Goal: Information Seeking & Learning: Find specific fact

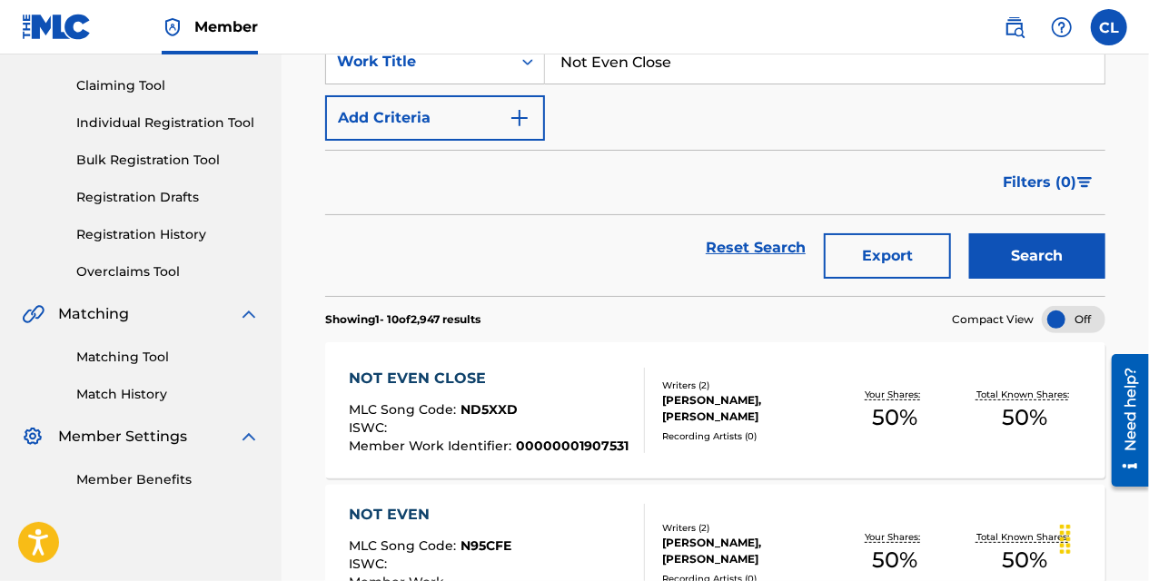
click at [654, 76] on input "Not Even Close" at bounding box center [825, 62] width 560 height 44
paste input "El Son De Los Vaqueros"
type input "El Son De Los Vaqueros"
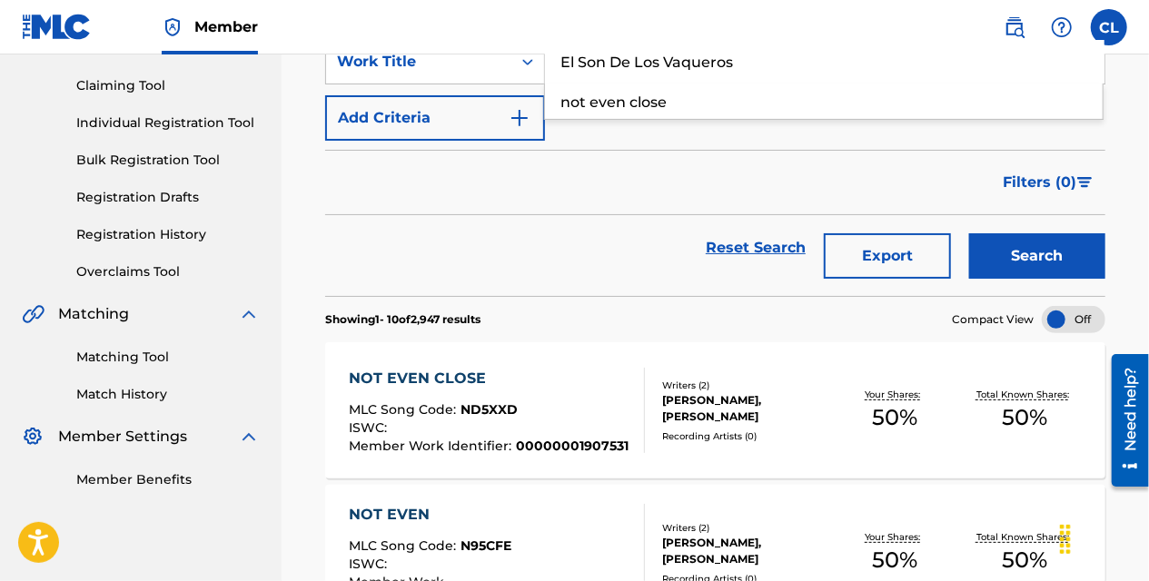
click at [1065, 232] on div "Search" at bounding box center [1032, 247] width 145 height 65
click at [1065, 250] on button "Search" at bounding box center [1037, 255] width 136 height 45
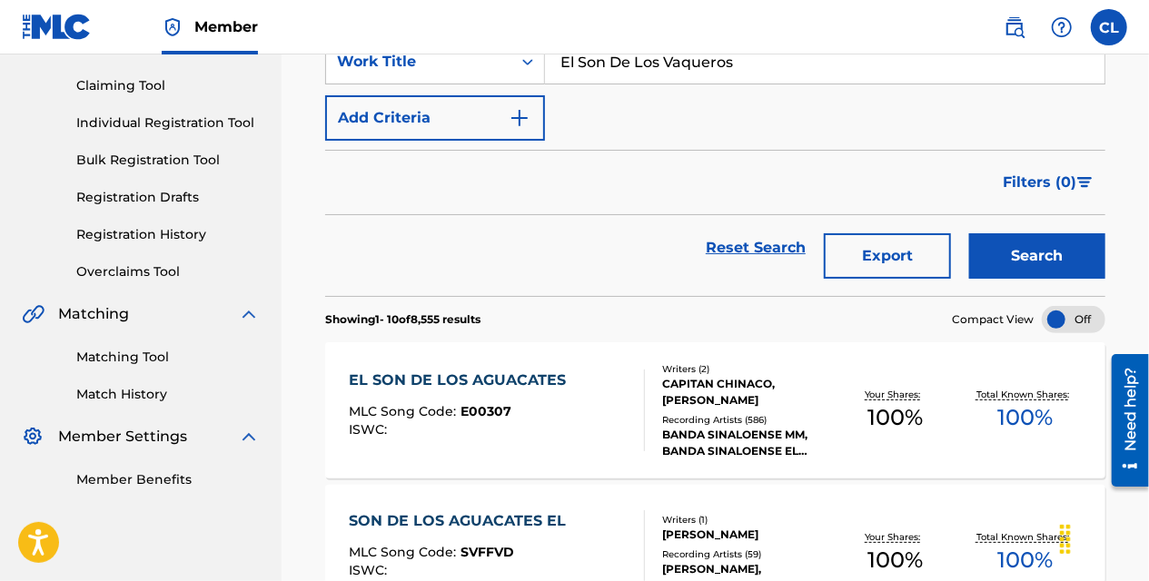
click at [600, 226] on div "Reset Search Export Search" at bounding box center [715, 247] width 780 height 65
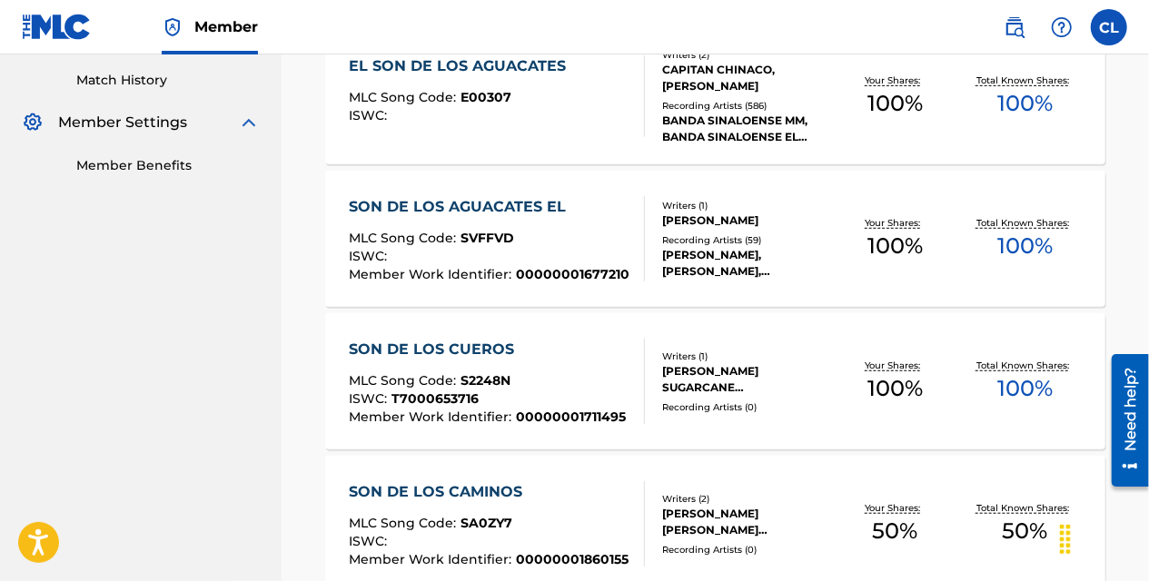
scroll to position [454, 0]
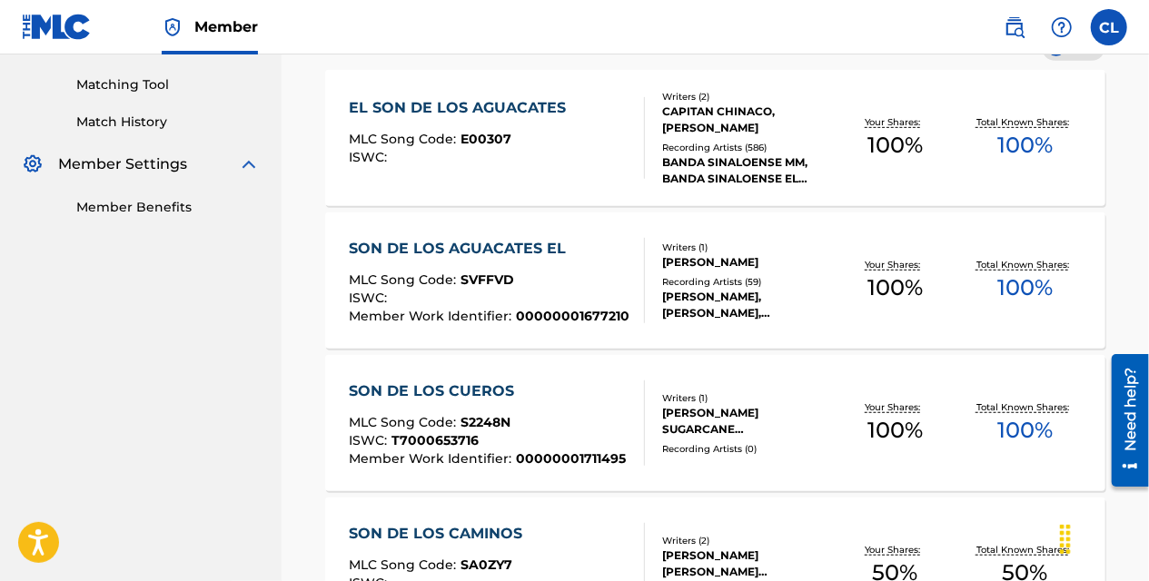
click at [273, 380] on nav "CONCORD MUSIC PUBLISHING LLC Summary Catalog Works Registration Claiming Tool I…" at bounding box center [141, 591] width 282 height 1983
